Goal: Task Accomplishment & Management: Manage account settings

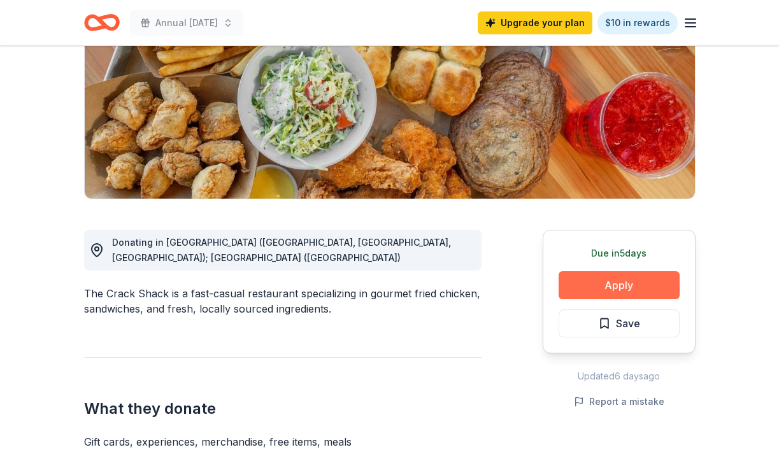
scroll to position [189, 0]
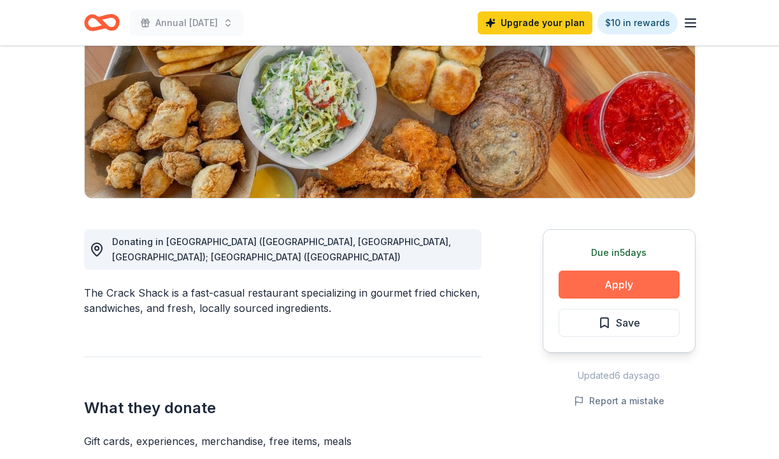
click at [618, 283] on button "Apply" at bounding box center [619, 285] width 121 height 28
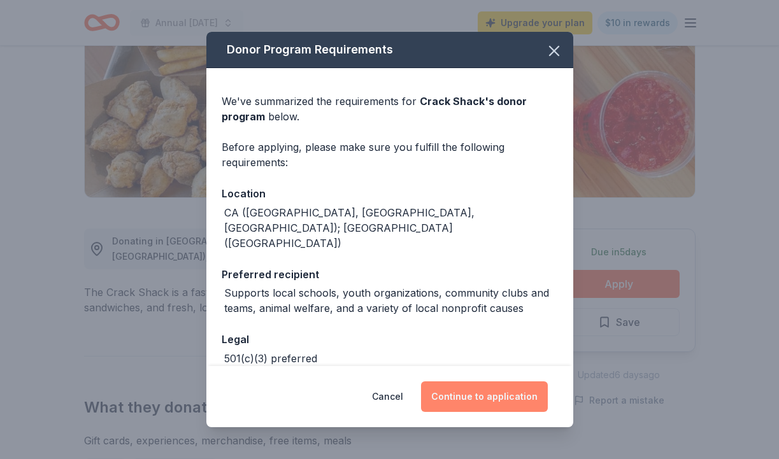
click at [475, 397] on button "Continue to application" at bounding box center [484, 397] width 127 height 31
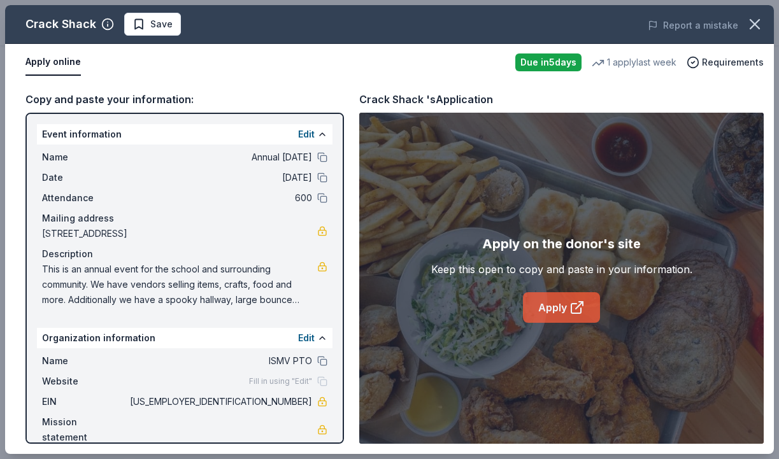
click at [542, 301] on link "Apply" at bounding box center [561, 307] width 77 height 31
click at [211, 294] on span "This is an annual event for the school and surrounding community. We have vendo…" at bounding box center [179, 285] width 275 height 46
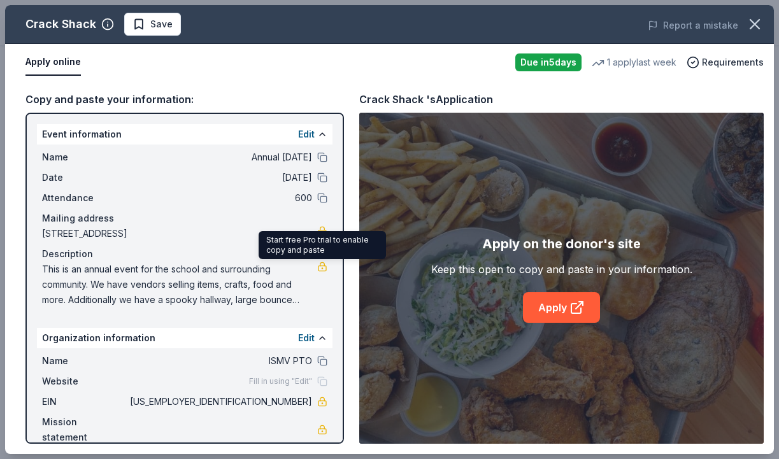
click at [325, 267] on link at bounding box center [322, 267] width 10 height 10
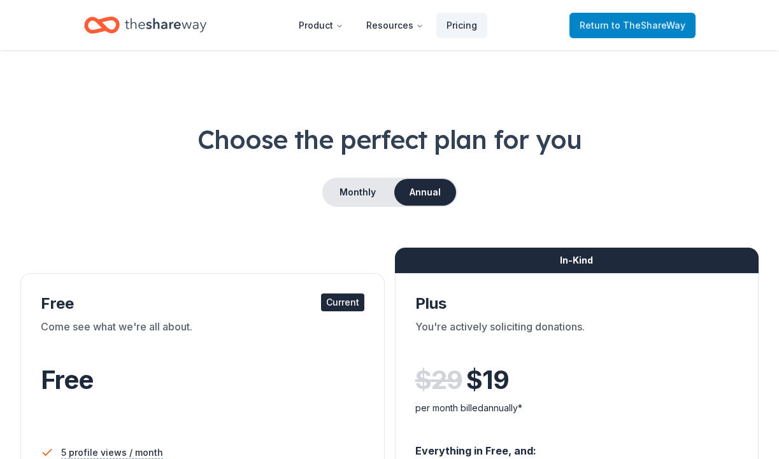
click at [630, 25] on span "to TheShareWay" at bounding box center [649, 25] width 74 height 11
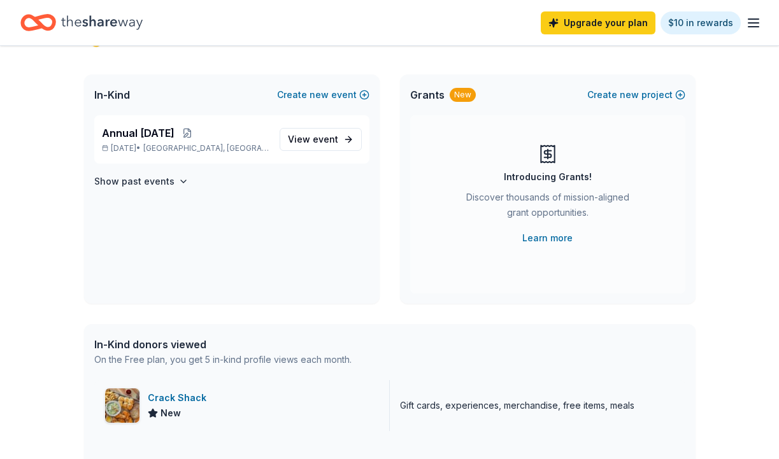
scroll to position [54, 0]
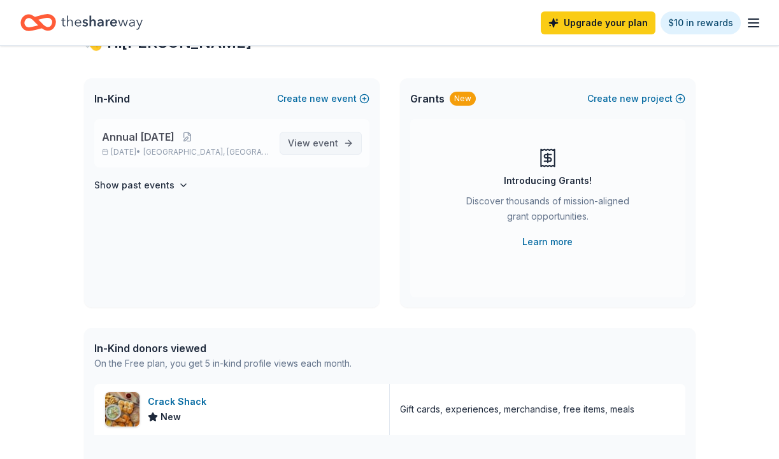
click at [321, 145] on span "event" at bounding box center [325, 143] width 25 height 11
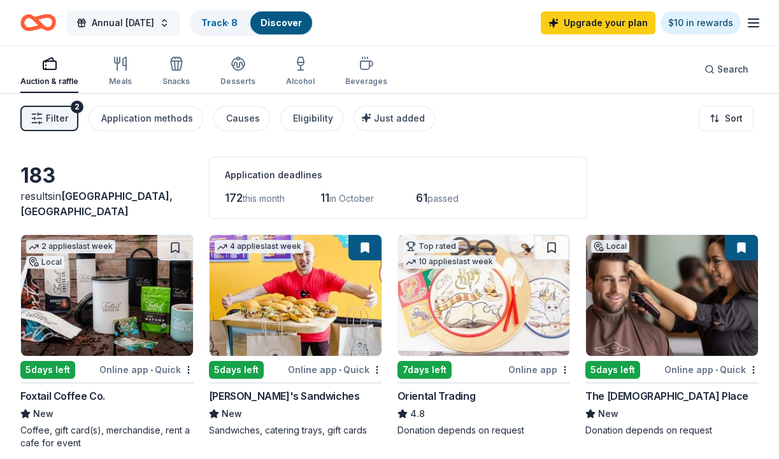
click at [154, 17] on span "Annual [DATE]" at bounding box center [123, 22] width 62 height 15
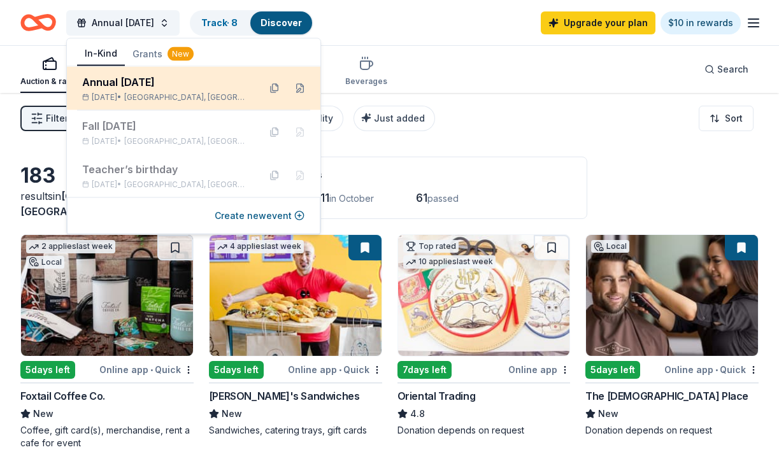
click at [131, 90] on div "Annual [DATE] [DATE] • [GEOGRAPHIC_DATA], [GEOGRAPHIC_DATA]" at bounding box center [165, 89] width 167 height 28
click at [303, 89] on button at bounding box center [300, 88] width 20 height 20
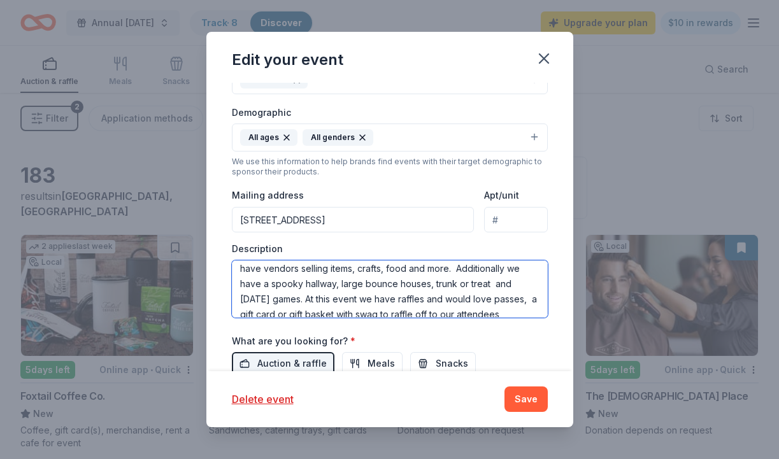
scroll to position [31, 0]
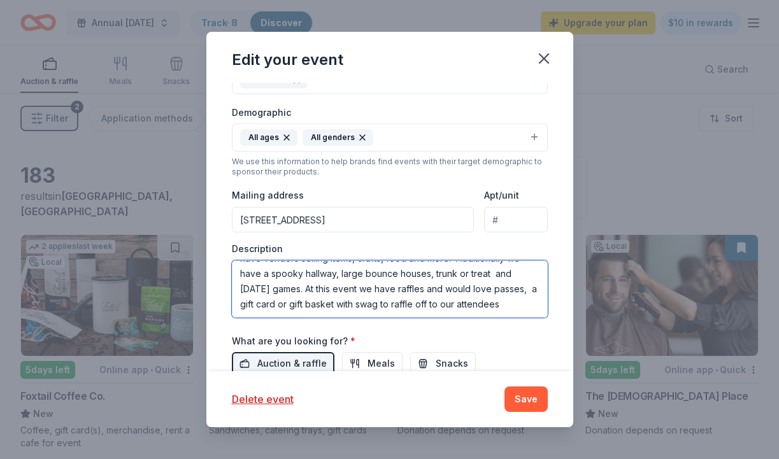
drag, startPoint x: 239, startPoint y: 271, endPoint x: 494, endPoint y: 322, distance: 260.0
click at [494, 322] on div "Event name * Annual [DATE] 24 /100 Event website Attendance * 600 Date * [DATE]…" at bounding box center [390, 176] width 316 height 591
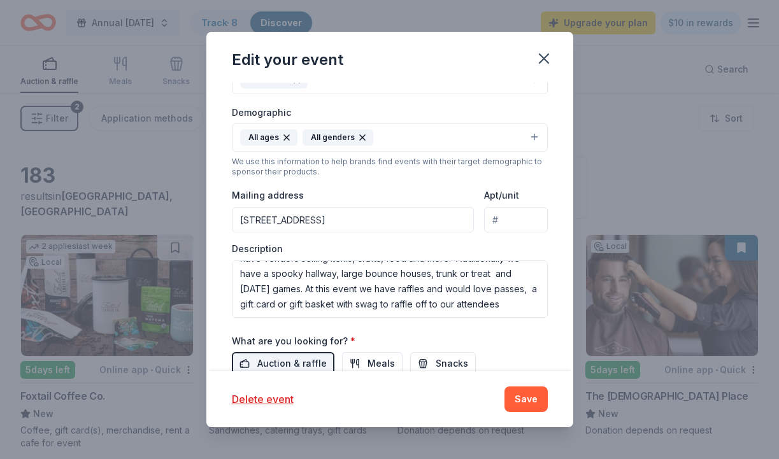
click at [674, 141] on div "Edit your event Update donors you've applied to Let donors know of any updates …" at bounding box center [389, 229] width 779 height 459
click at [542, 58] on icon "button" at bounding box center [544, 59] width 18 height 18
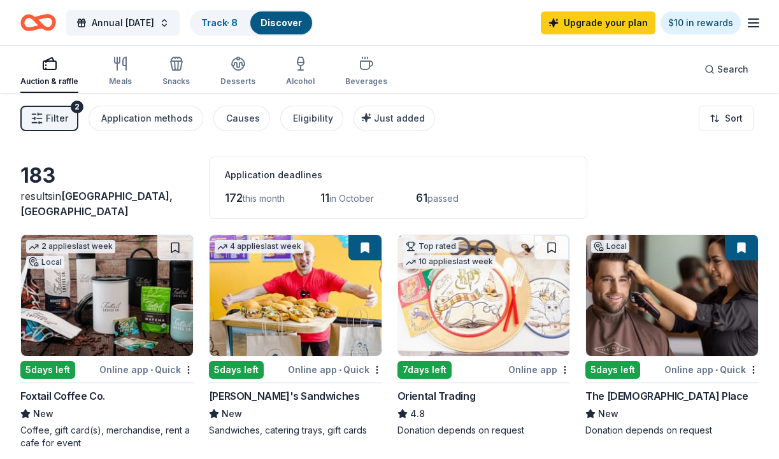
click at [40, 21] on icon "Home" at bounding box center [32, 22] width 20 height 13
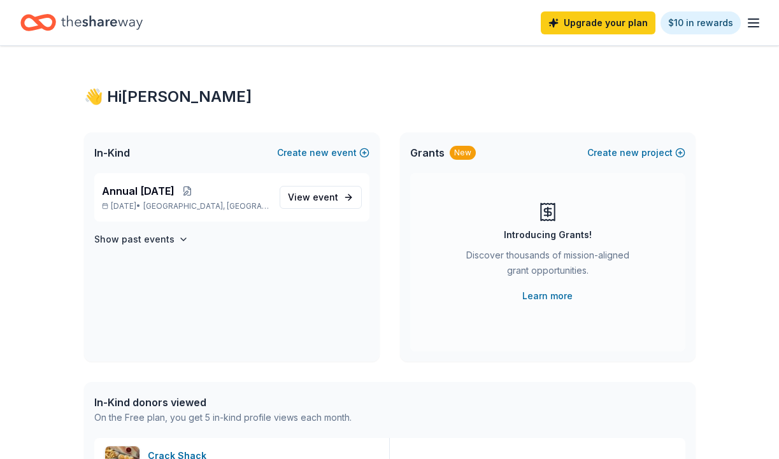
click at [753, 19] on line "button" at bounding box center [754, 19] width 10 height 0
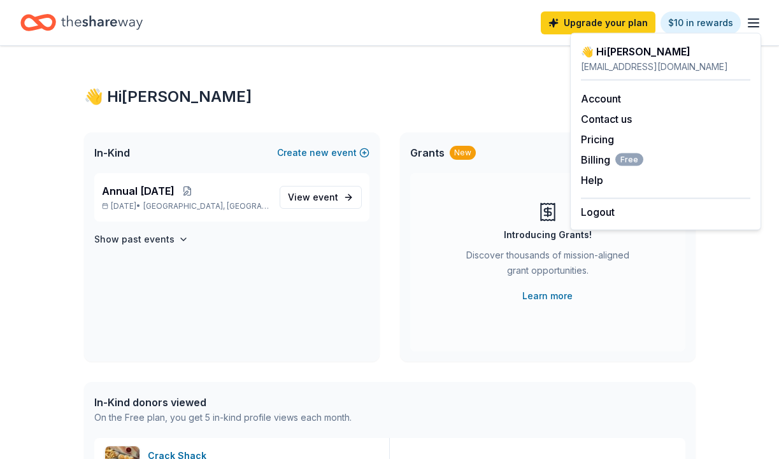
click at [273, 97] on div "👋 Hi [PERSON_NAME]" at bounding box center [390, 97] width 612 height 20
